Goal: Information Seeking & Learning: Learn about a topic

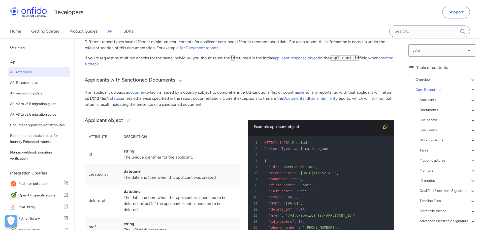
scroll to position [5043, 0]
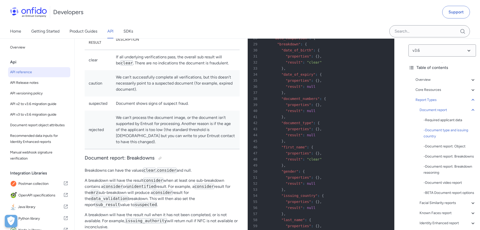
scroll to position [18545, 0]
drag, startPoint x: 87, startPoint y: 67, endPoint x: 197, endPoint y: 72, distance: 109.7
drag, startPoint x: 132, startPoint y: 107, endPoint x: 221, endPoint y: 113, distance: 89.7
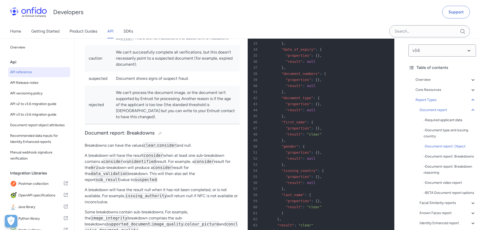
drag, startPoint x: 154, startPoint y: 103, endPoint x: 190, endPoint y: 108, distance: 35.9
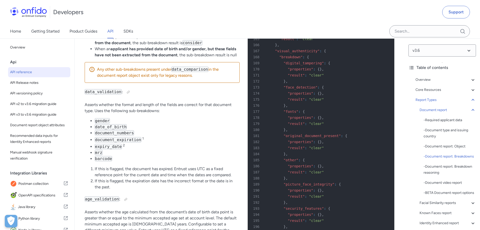
scroll to position [19376, 0]
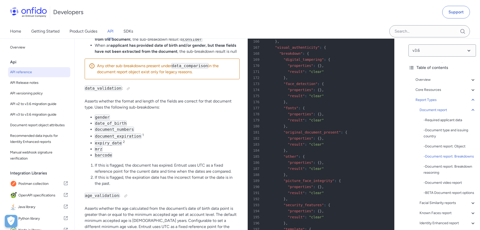
drag, startPoint x: 90, startPoint y: 108, endPoint x: 185, endPoint y: 155, distance: 105.8
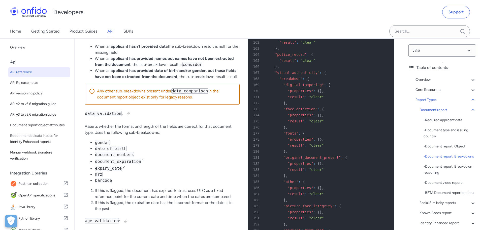
drag, startPoint x: 166, startPoint y: 98, endPoint x: 225, endPoint y: 120, distance: 63.2
drag, startPoint x: 97, startPoint y: 143, endPoint x: 111, endPoint y: 159, distance: 21.8
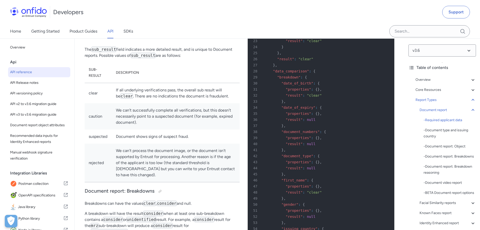
scroll to position [18570, 0]
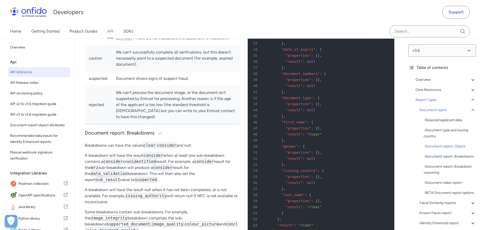
drag, startPoint x: 85, startPoint y: 64, endPoint x: 158, endPoint y: 67, distance: 72.9
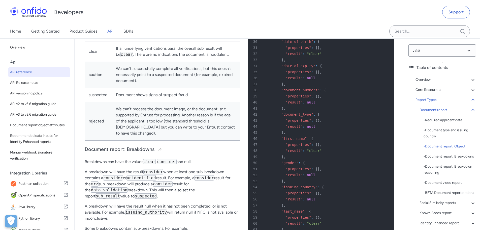
scroll to position [18545, 0]
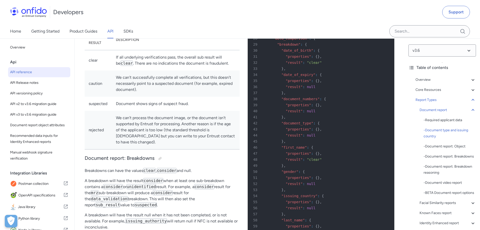
drag, startPoint x: 120, startPoint y: 68, endPoint x: 219, endPoint y: 74, distance: 99.2
drag, startPoint x: 136, startPoint y: 68, endPoint x: 193, endPoint y: 74, distance: 57.3
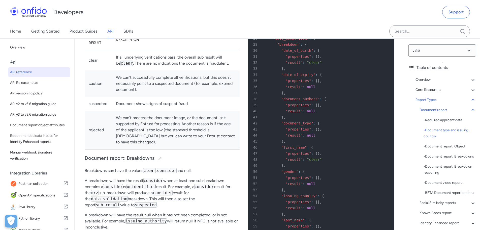
click at [126, 31] on link "SDKs" at bounding box center [128, 31] width 10 height 14
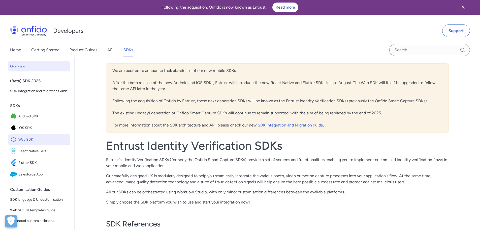
click at [30, 143] on span "Web SDK" at bounding box center [43, 139] width 50 height 7
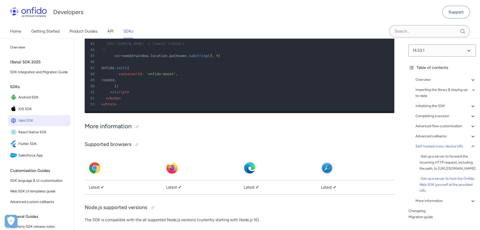
scroll to position [13096, 0]
